Goal: Information Seeking & Learning: Learn about a topic

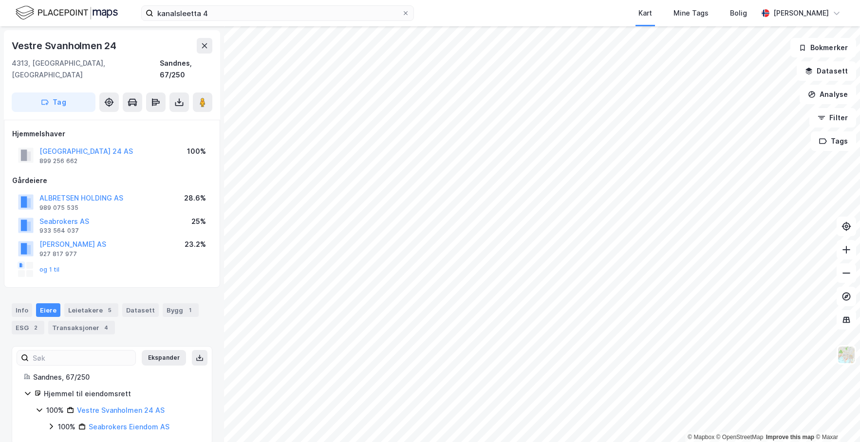
scroll to position [3, 0]
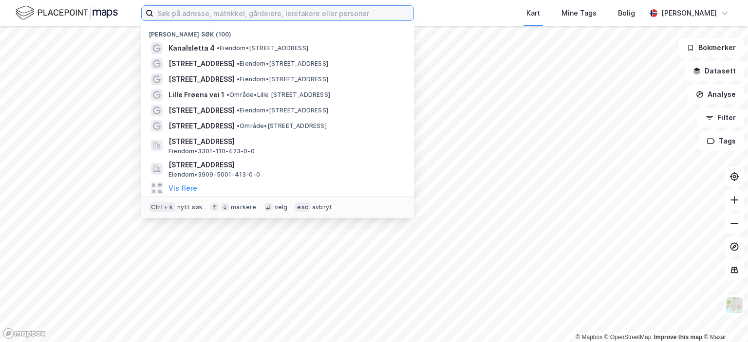
click at [190, 13] on input at bounding box center [283, 13] width 260 height 15
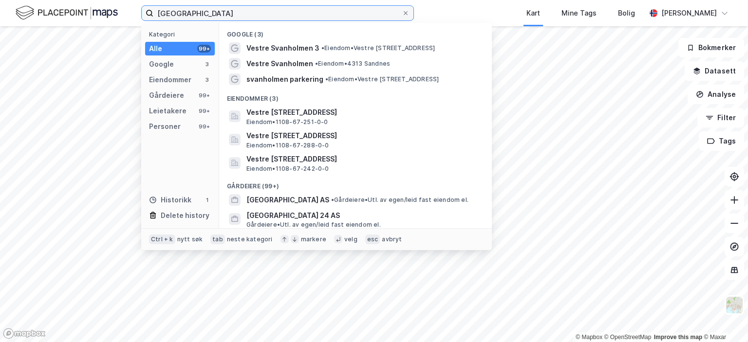
type input "[GEOGRAPHIC_DATA]"
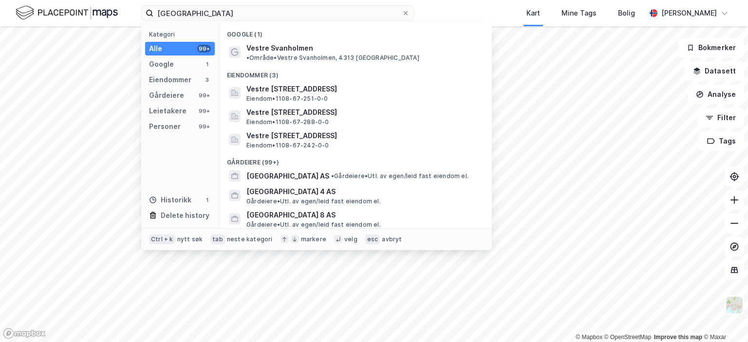
click at [294, 64] on div "Eiendommer (3)" at bounding box center [355, 73] width 273 height 18
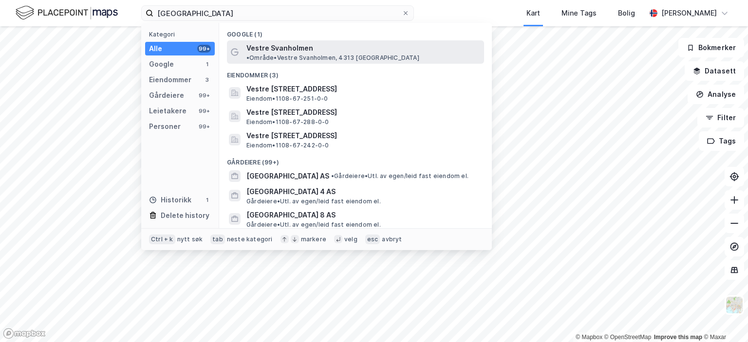
click at [298, 50] on span "Vestre Svanholmen" at bounding box center [279, 48] width 67 height 12
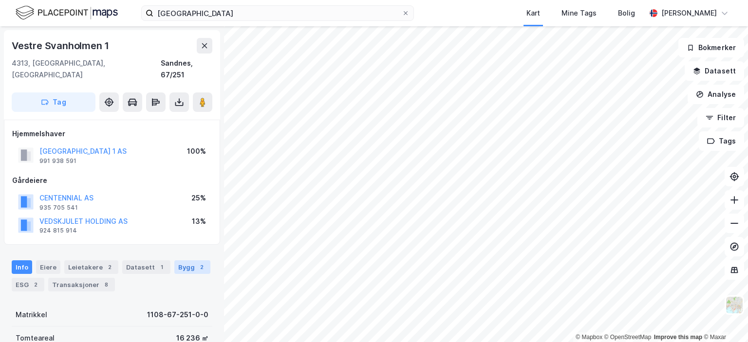
click at [182, 261] on div "Bygg 2" at bounding box center [192, 268] width 36 height 14
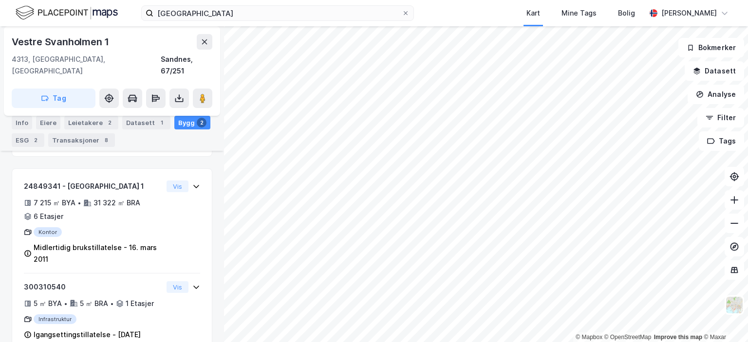
scroll to position [257, 0]
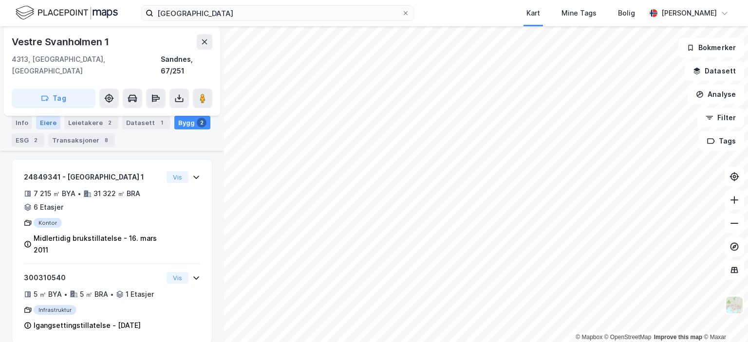
click at [47, 123] on div "Eiere" at bounding box center [48, 123] width 24 height 14
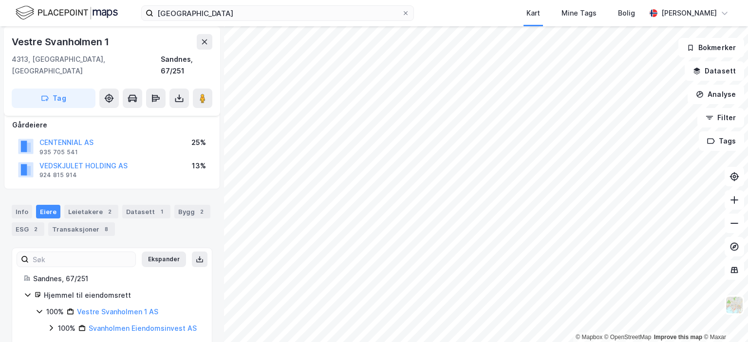
scroll to position [71, 0]
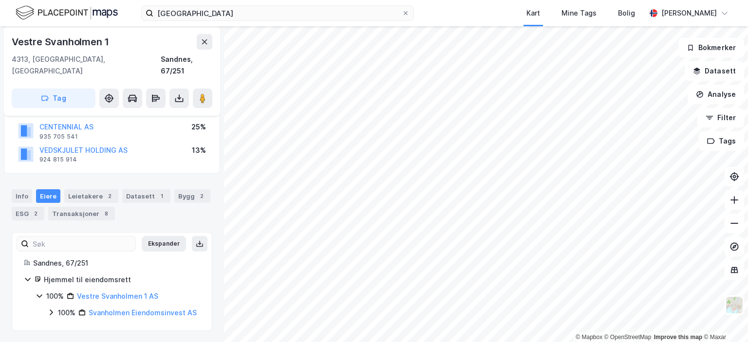
click at [51, 310] on icon at bounding box center [51, 313] width 3 height 6
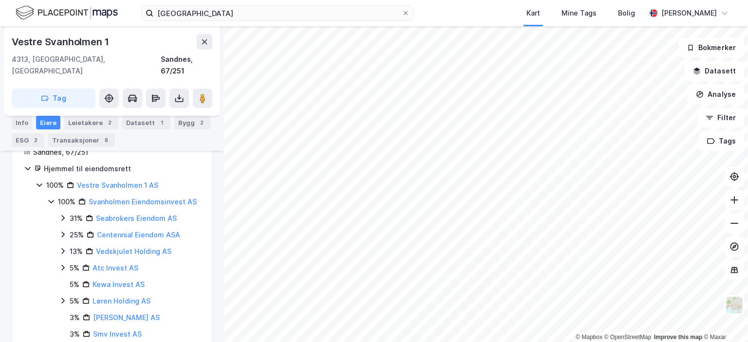
scroll to position [169, 0]
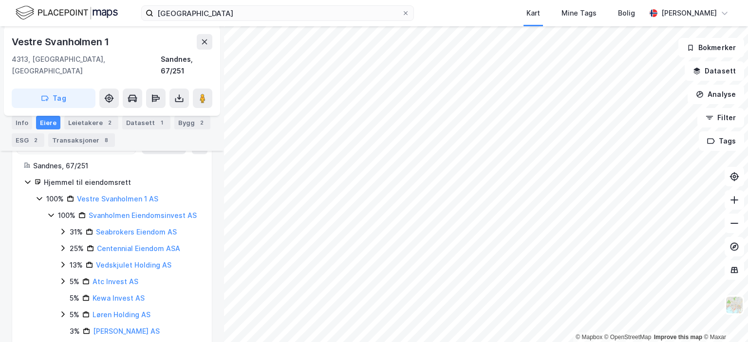
click at [208, 296] on div "Vestre Svanholmen 1 4313, Sandnes, Rogaland Sandnes, 67/251 Tag Hjemmelshaver V…" at bounding box center [112, 184] width 224 height 316
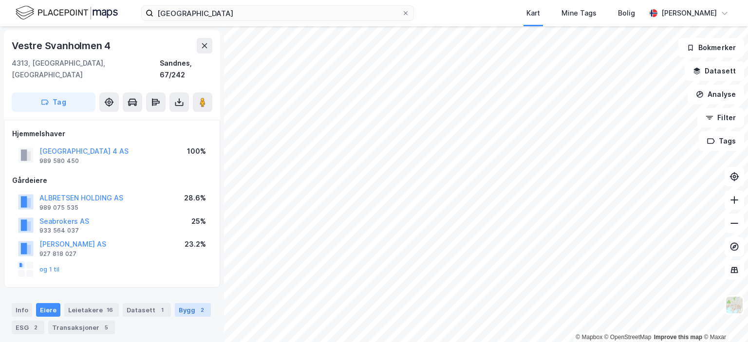
click at [178, 303] on div "Bygg 2" at bounding box center [193, 310] width 36 height 14
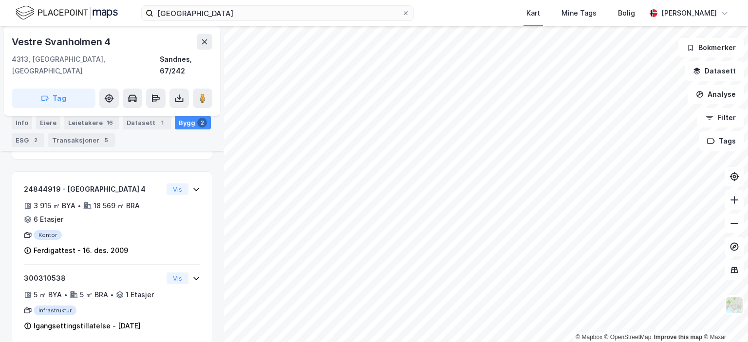
scroll to position [288, 0]
click at [77, 123] on div "Leietakere 16" at bounding box center [91, 123] width 55 height 14
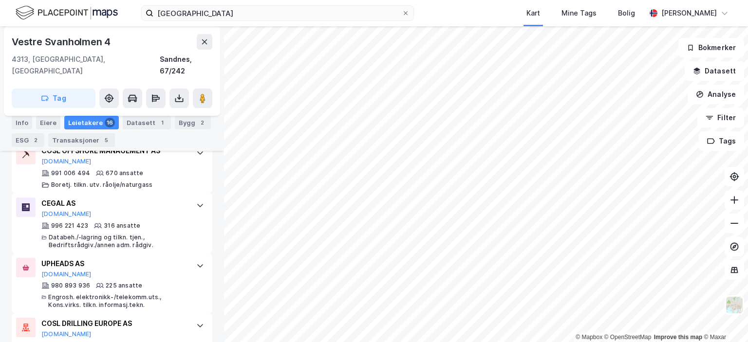
scroll to position [385, 0]
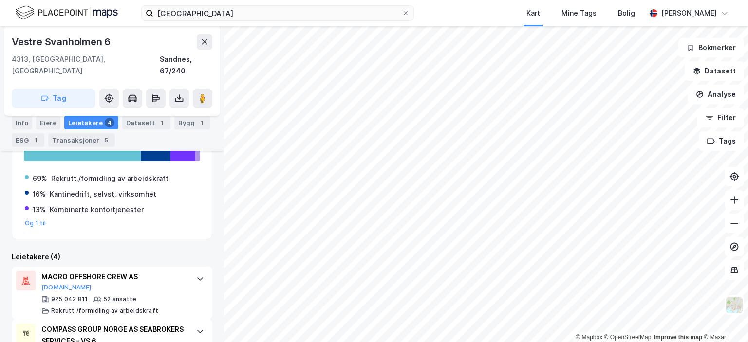
scroll to position [374, 0]
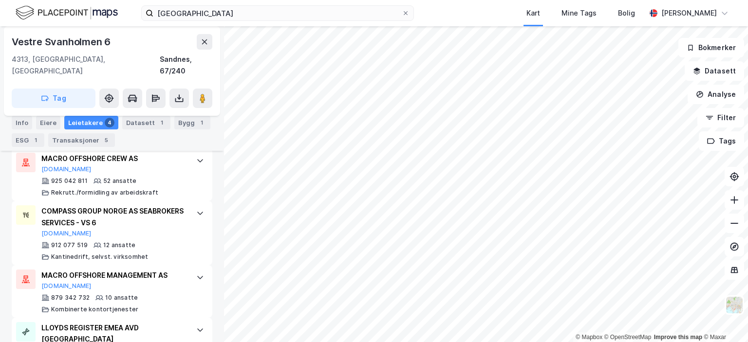
click at [174, 116] on div "Bygg 1" at bounding box center [192, 123] width 36 height 14
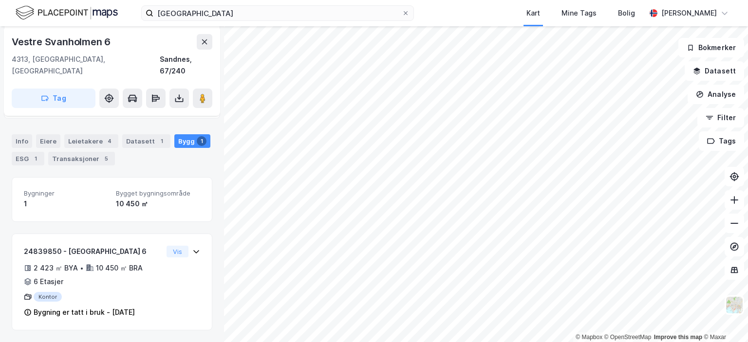
scroll to position [156, 0]
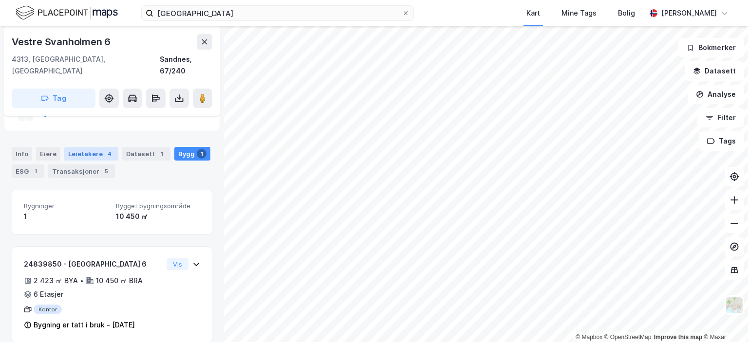
click at [88, 147] on div "Leietakere 4" at bounding box center [91, 154] width 54 height 14
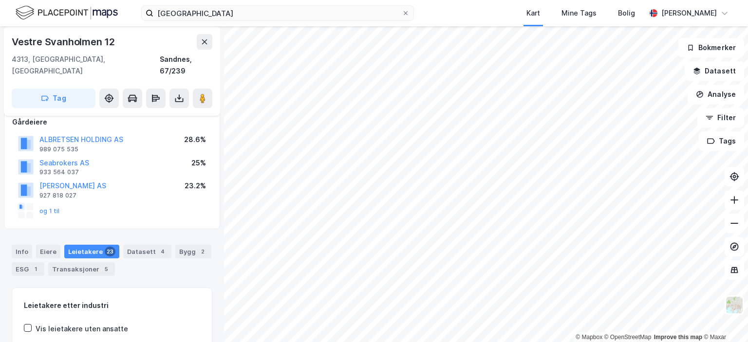
scroll to position [146, 0]
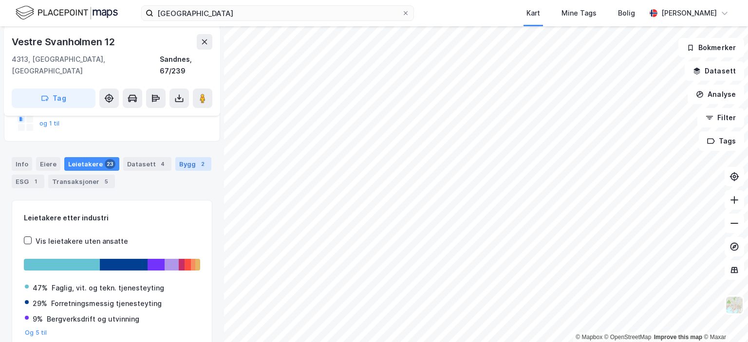
click at [198, 159] on div "2" at bounding box center [203, 164] width 10 height 10
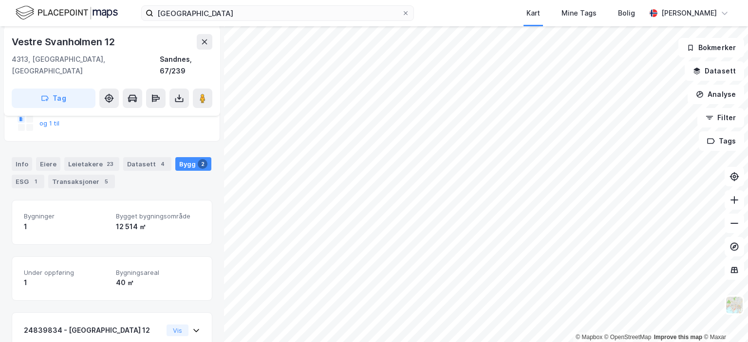
scroll to position [146, 0]
drag, startPoint x: 45, startPoint y: 155, endPoint x: 113, endPoint y: 176, distance: 71.2
click at [45, 157] on div "Eiere" at bounding box center [48, 164] width 24 height 14
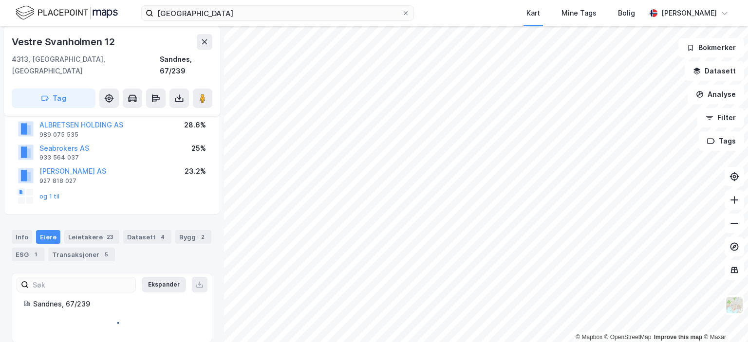
scroll to position [102, 0]
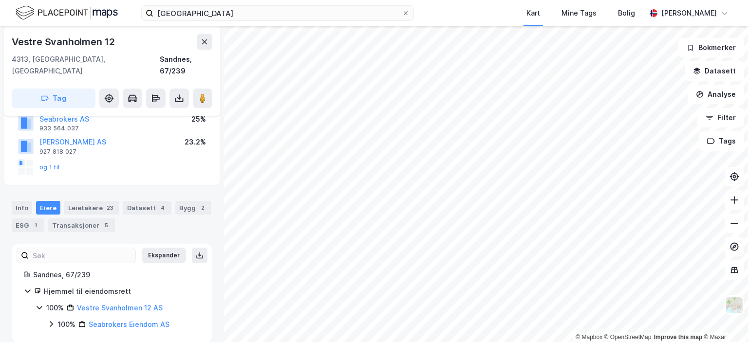
click at [52, 321] on icon at bounding box center [51, 324] width 3 height 6
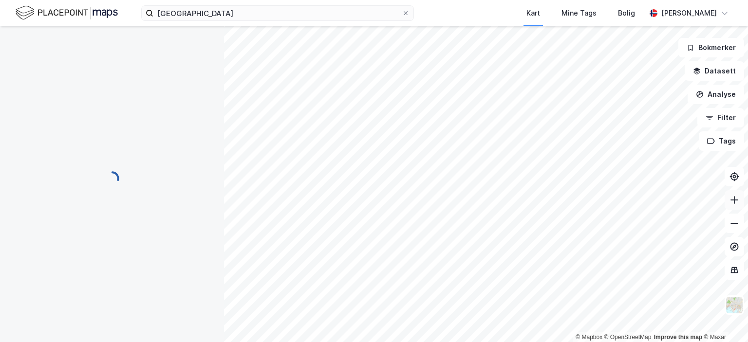
scroll to position [48, 0]
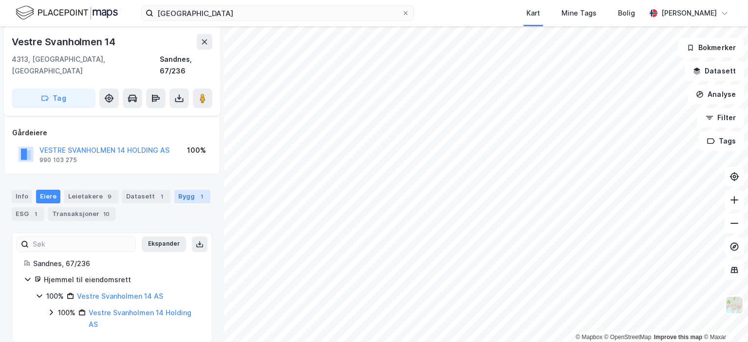
click at [184, 190] on div "Bygg 1" at bounding box center [192, 197] width 36 height 14
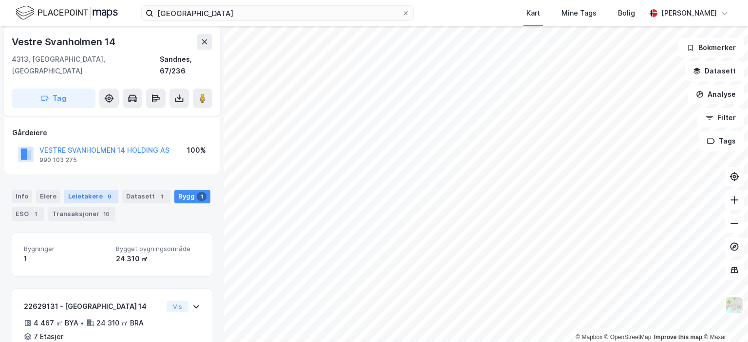
click at [77, 190] on div "Leietakere 9" at bounding box center [91, 197] width 54 height 14
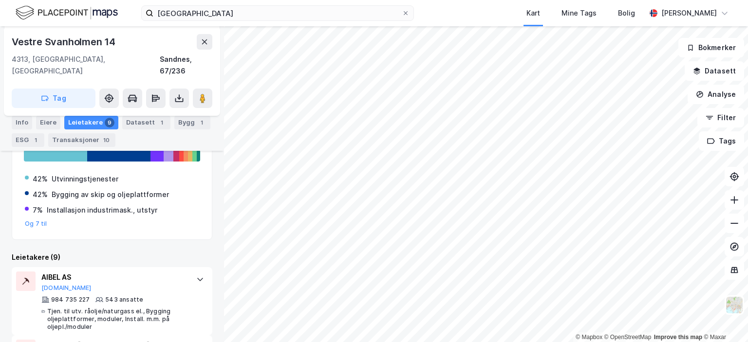
scroll to position [260, 0]
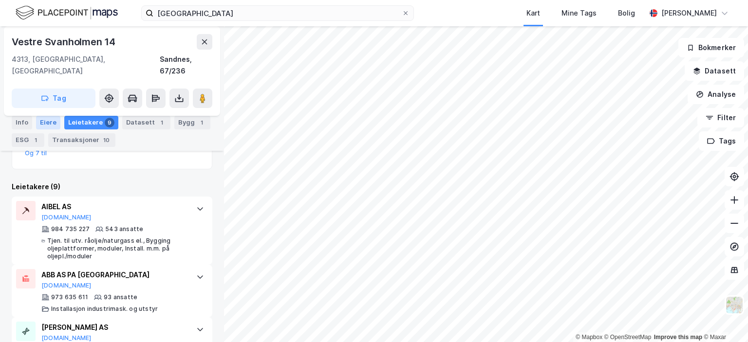
click at [48, 119] on div "Eiere" at bounding box center [48, 123] width 24 height 14
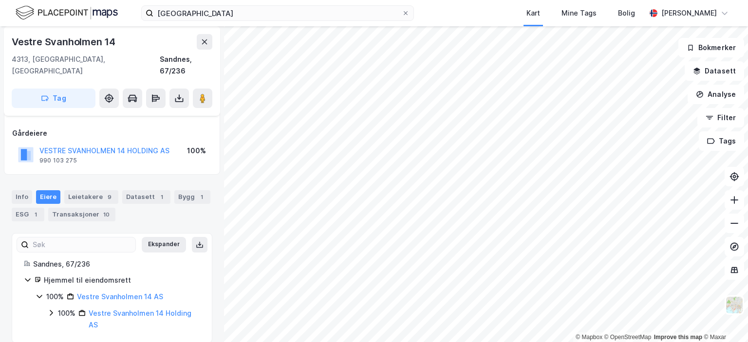
scroll to position [48, 0]
click at [54, 309] on icon at bounding box center [51, 313] width 8 height 8
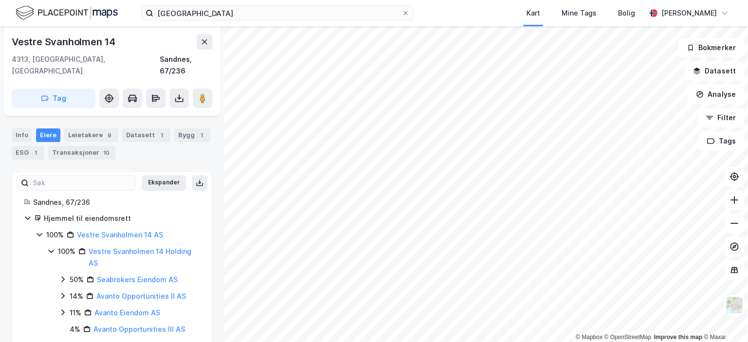
scroll to position [194, 0]
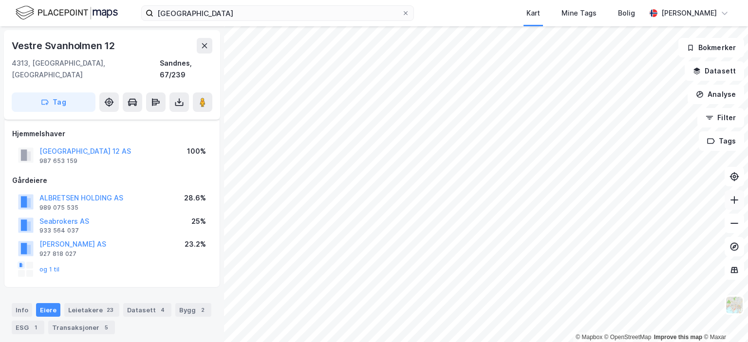
scroll to position [102, 0]
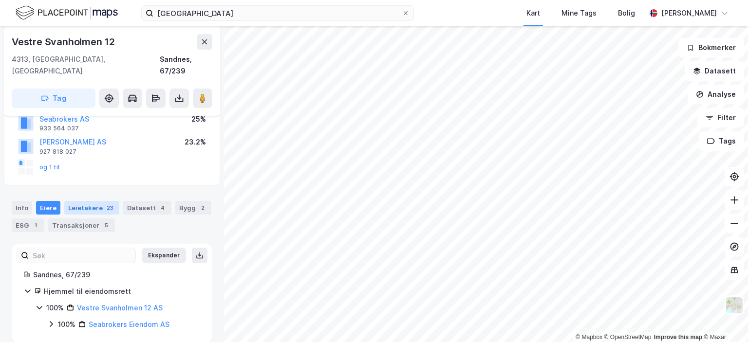
click at [84, 201] on div "Leietakere 23" at bounding box center [91, 208] width 55 height 14
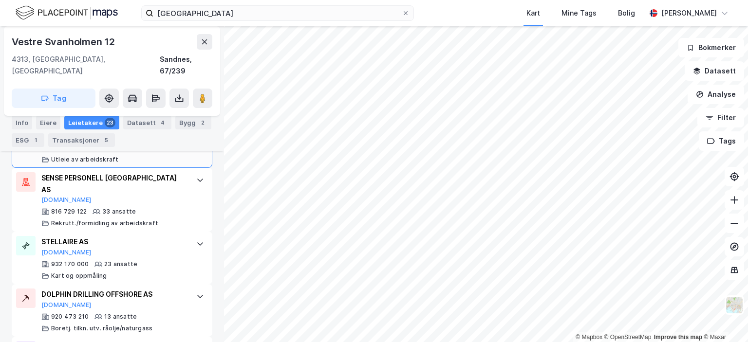
scroll to position [374, 0]
